Goal: Navigation & Orientation: Find specific page/section

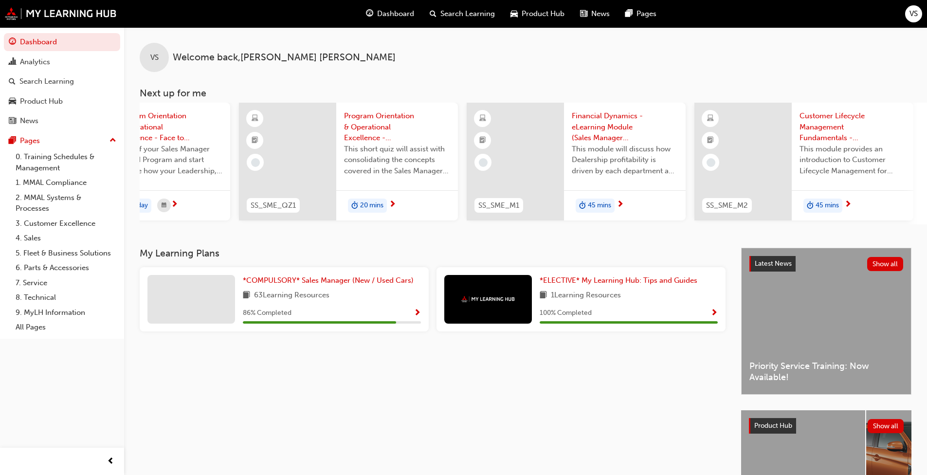
scroll to position [0, 577]
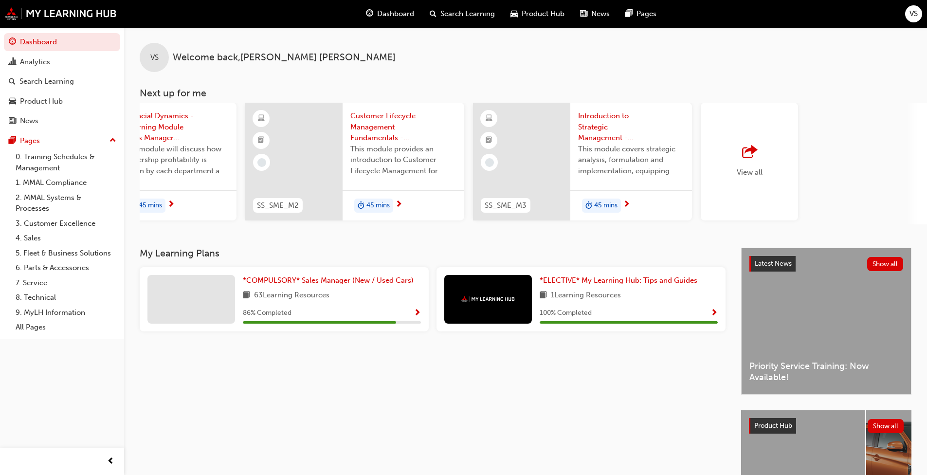
click at [486, 159] on span "outbound-icon" at bounding box center [749, 152] width 15 height 14
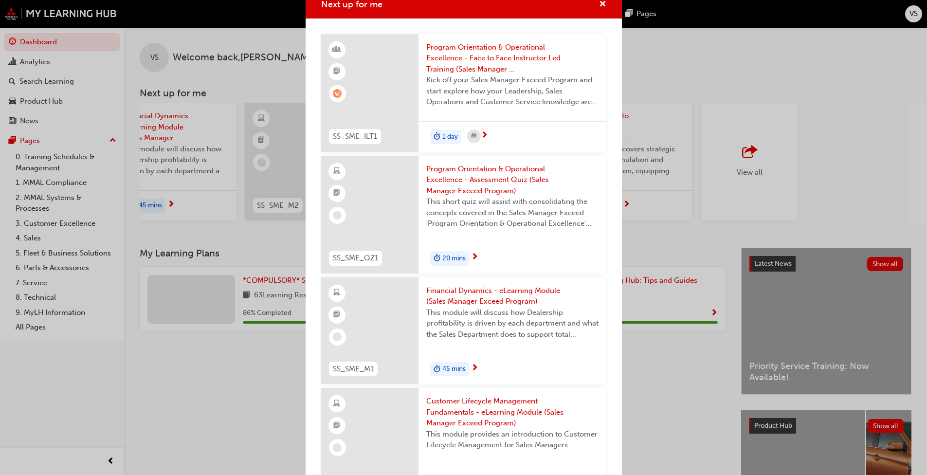
scroll to position [0, 0]
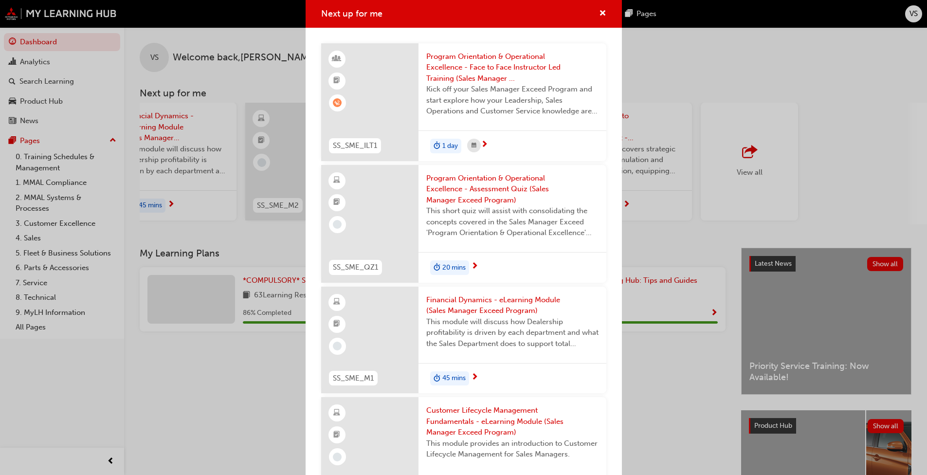
click at [486, 14] on div "Next up for me" at bounding box center [463, 14] width 316 height 28
click at [486, 12] on span "cross-icon" at bounding box center [602, 14] width 7 height 9
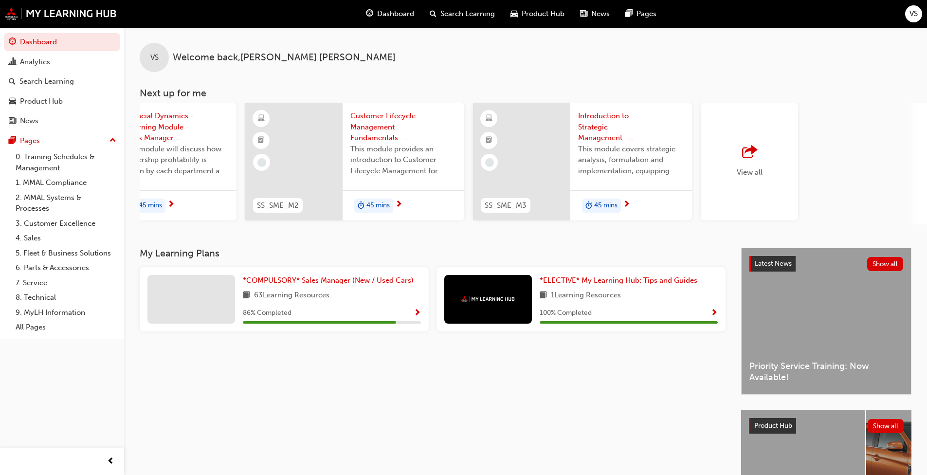
click at [486, 49] on div "VS Welcome back , [PERSON_NAME]" at bounding box center [525, 49] width 803 height 45
click at [40, 235] on link "4. Sales" at bounding box center [66, 238] width 108 height 15
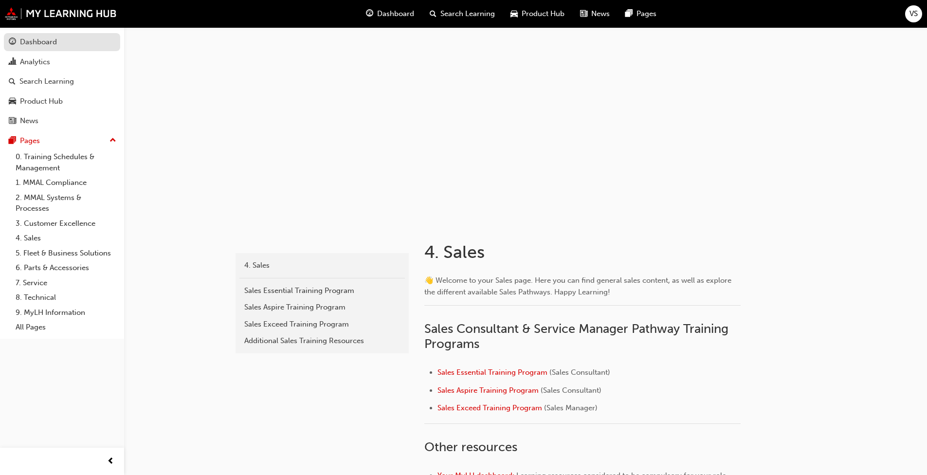
click at [49, 41] on div "Dashboard" at bounding box center [38, 41] width 37 height 11
